Goal: Contribute content

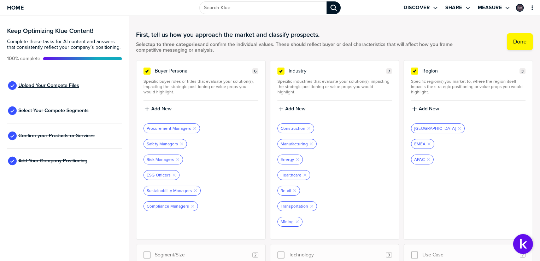
click at [55, 84] on span "Upload Your Compete Files" at bounding box center [48, 86] width 61 height 6
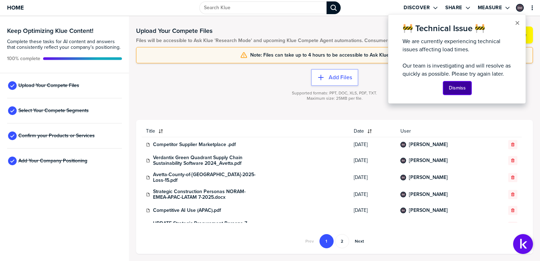
click at [458, 89] on button "Dismiss" at bounding box center [457, 87] width 28 height 13
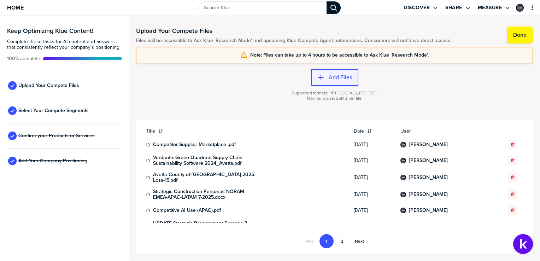
click at [347, 75] on label "Add Files" at bounding box center [340, 77] width 23 height 7
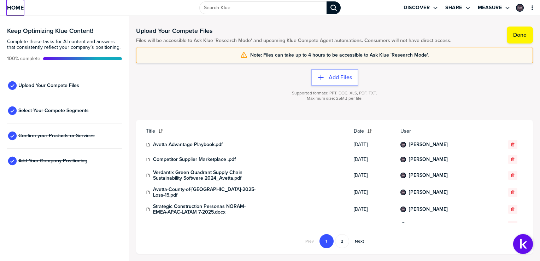
click at [20, 5] on span "Home" at bounding box center [15, 8] width 17 height 6
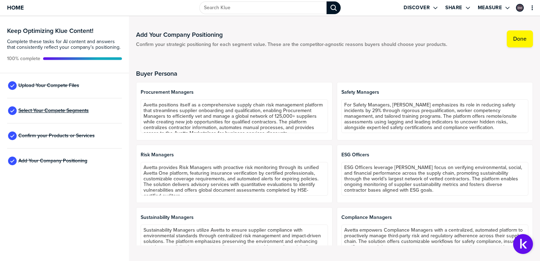
click at [48, 110] on span "Select Your Compete Segments" at bounding box center [53, 111] width 70 height 6
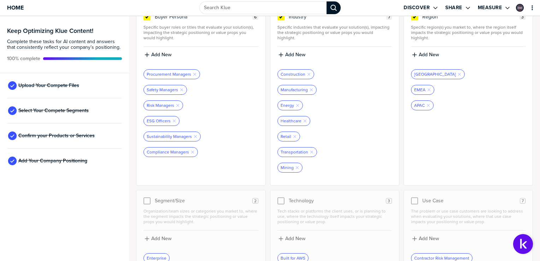
scroll to position [35, 0]
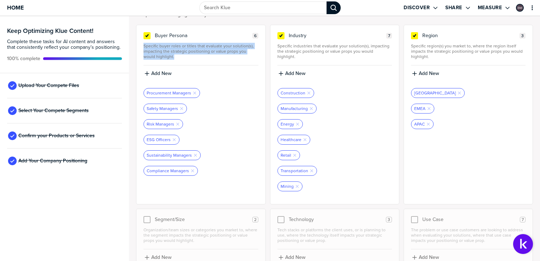
drag, startPoint x: 144, startPoint y: 44, endPoint x: 169, endPoint y: 54, distance: 26.8
click at [169, 54] on span "Specific buyer roles or titles that evaluate your solution(s), impacting the st…" at bounding box center [201, 51] width 115 height 16
copy span "Specific buyer roles or titles that evaluate your solution(s), impacting the st…"
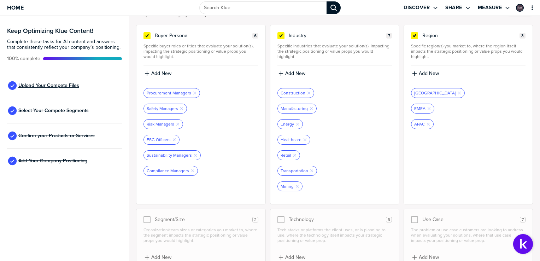
click at [57, 83] on span "Upload Your Compete Files" at bounding box center [48, 86] width 61 height 6
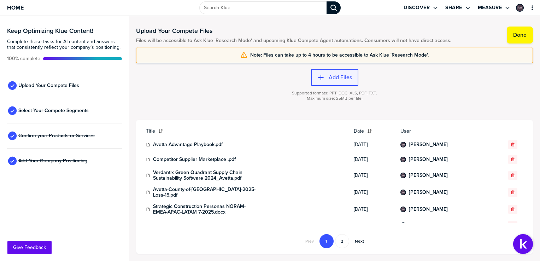
click at [330, 74] on label "Add Files" at bounding box center [340, 77] width 23 height 7
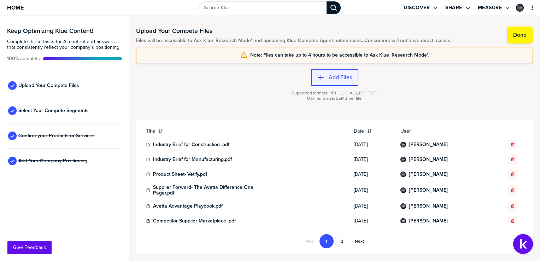
click at [340, 76] on label "Add Files" at bounding box center [340, 77] width 23 height 7
